Goal: Task Accomplishment & Management: Use online tool/utility

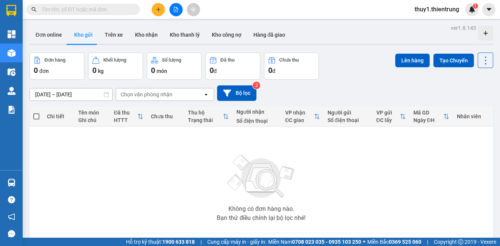
click at [176, 11] on icon "file-add" at bounding box center [175, 9] width 5 height 5
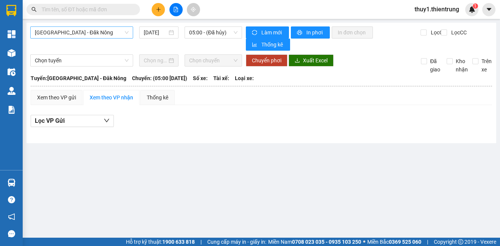
click at [85, 32] on span "[GEOGRAPHIC_DATA] - Đăk Nông" at bounding box center [82, 32] width 94 height 11
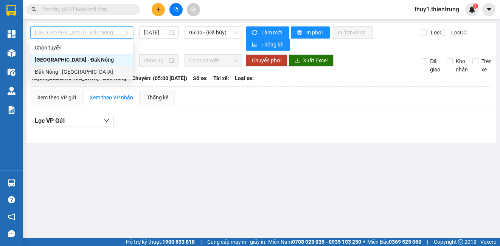
click at [72, 73] on div "Đăk Nông - [GEOGRAPHIC_DATA]" at bounding box center [82, 72] width 94 height 8
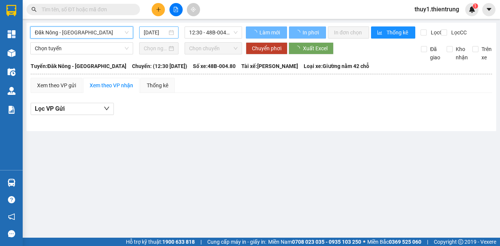
click at [156, 30] on input "[DATE]" at bounding box center [155, 32] width 23 height 8
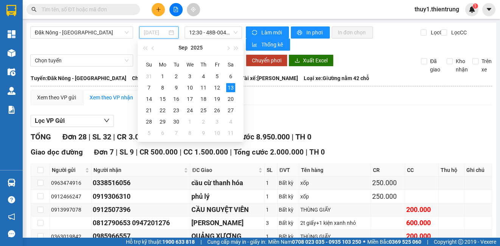
type input "[DATE]"
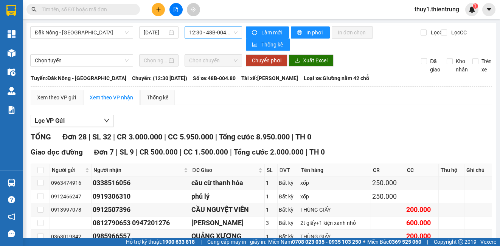
click at [203, 31] on span "12:30 - 48B-004.80" at bounding box center [213, 32] width 48 height 11
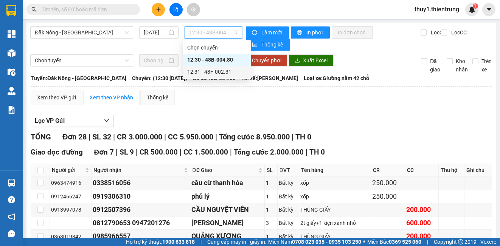
click at [205, 68] on div "12:31 - 48F-002.31" at bounding box center [216, 72] width 59 height 8
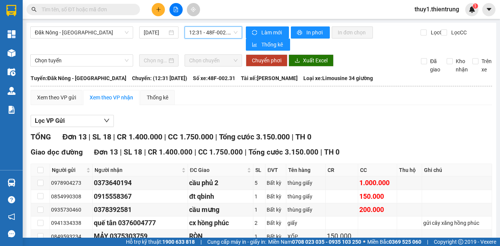
click at [270, 101] on div "Xem theo VP gửi Xem theo VP nhận Thống kê" at bounding box center [262, 97] width 462 height 15
